Goal: Task Accomplishment & Management: Manage account settings

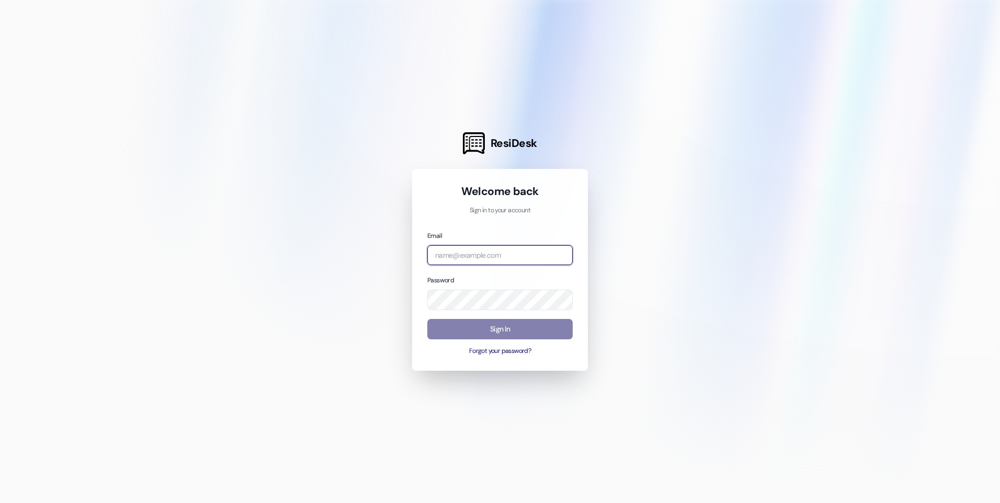
click at [471, 259] on input "email" at bounding box center [499, 255] width 145 height 20
type input "[EMAIL_ADDRESS][DOMAIN_NAME]"
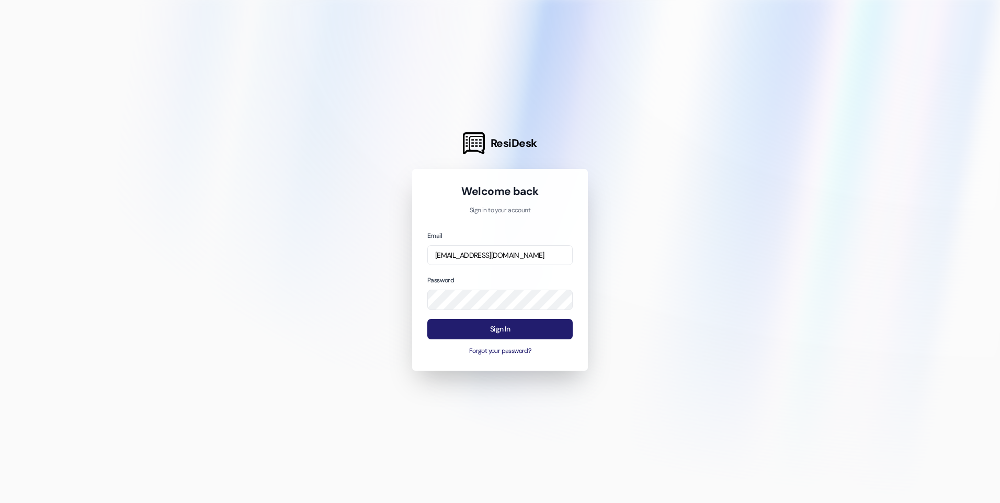
click at [507, 327] on button "Sign In" at bounding box center [499, 329] width 145 height 20
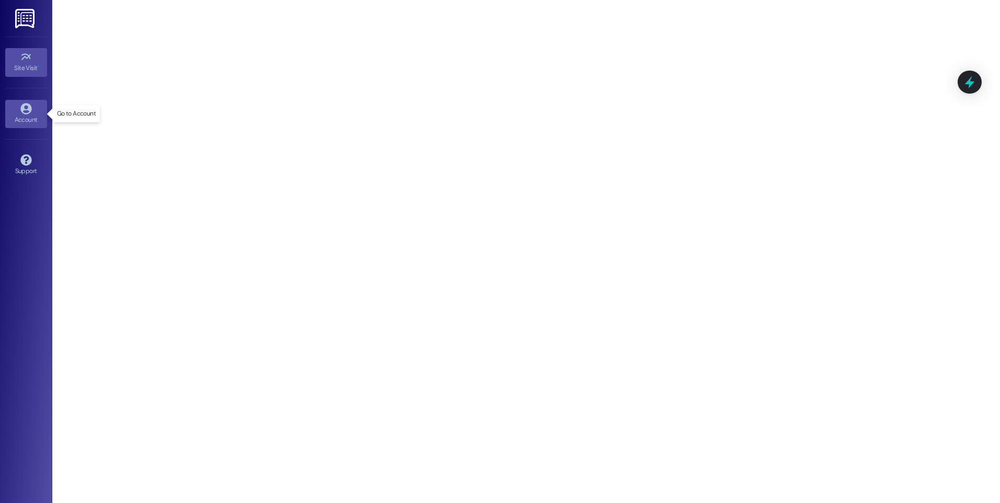
click at [27, 108] on icon at bounding box center [26, 109] width 12 height 12
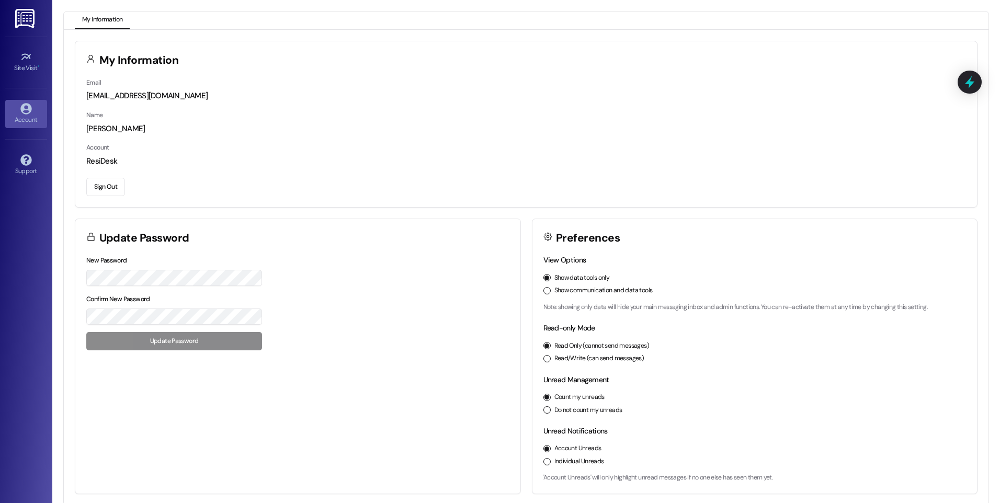
click at [120, 258] on label "New Password" at bounding box center [106, 260] width 41 height 8
click at [100, 307] on div "Confirm New Password" at bounding box center [174, 308] width 176 height 31
click at [104, 345] on button "Update Password" at bounding box center [174, 341] width 176 height 18
click at [19, 117] on div "Account" at bounding box center [26, 119] width 52 height 10
click at [103, 18] on button "My Information" at bounding box center [102, 21] width 55 height 18
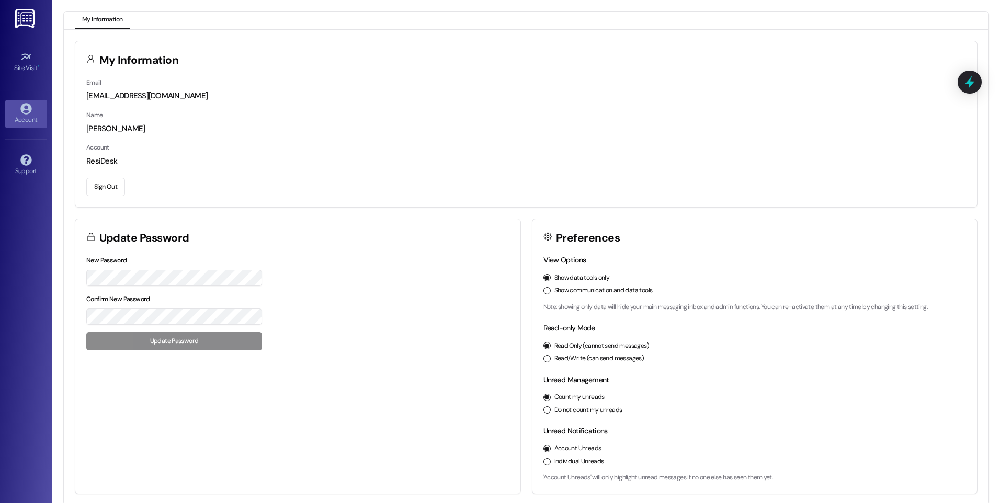
click at [25, 18] on img at bounding box center [25, 18] width 21 height 19
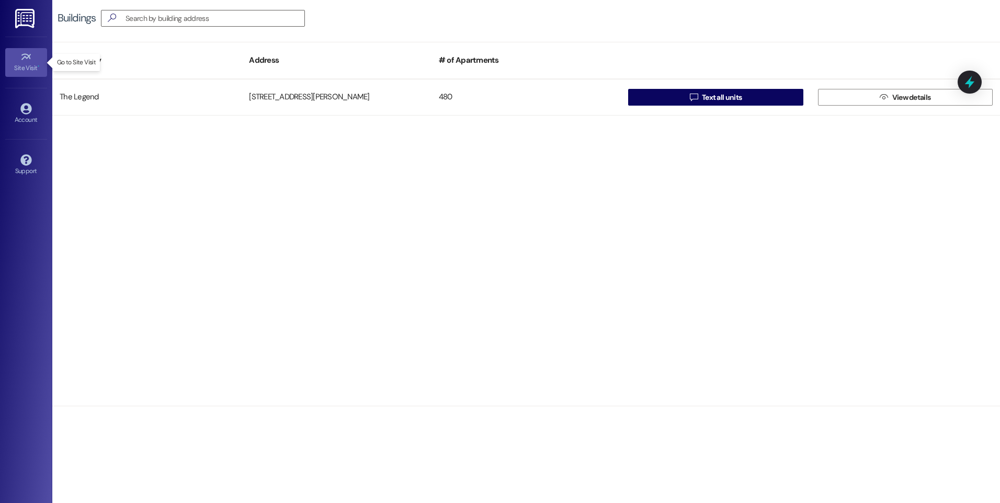
click at [25, 62] on icon at bounding box center [26, 57] width 12 height 12
